Goal: Task Accomplishment & Management: Manage account settings

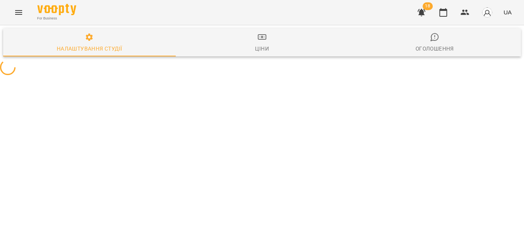
select select "**"
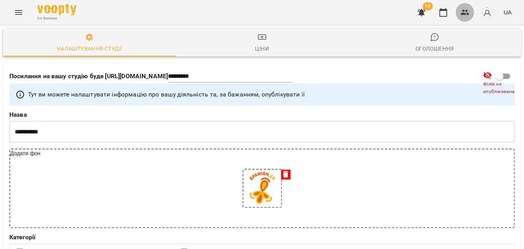
click at [463, 16] on icon "button" at bounding box center [464, 12] width 9 height 9
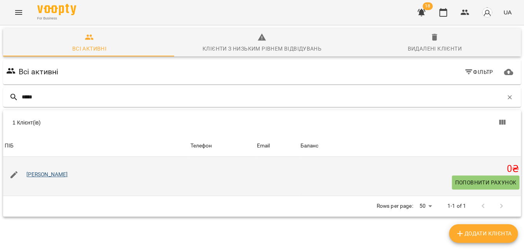
type input "*****"
click at [44, 172] on link "[PERSON_NAME]" at bounding box center [47, 174] width 42 height 6
